Goal: Task Accomplishment & Management: Manage account settings

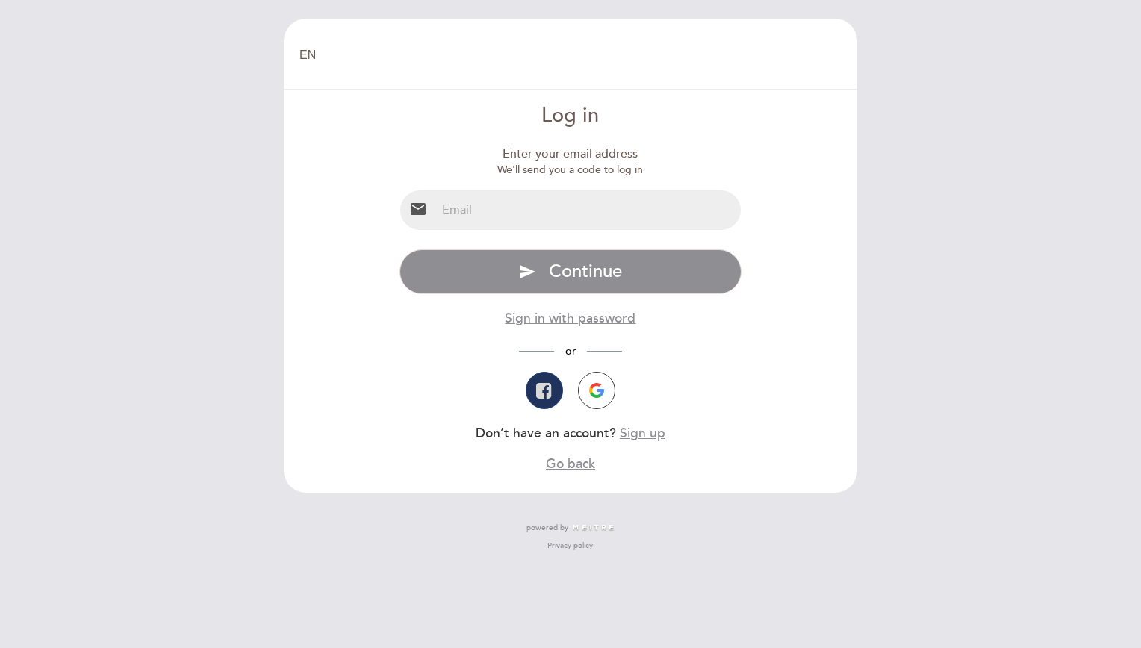
click at [545, 393] on icon "button" at bounding box center [544, 391] width 16 height 18
